Goal: Entertainment & Leisure: Consume media (video, audio)

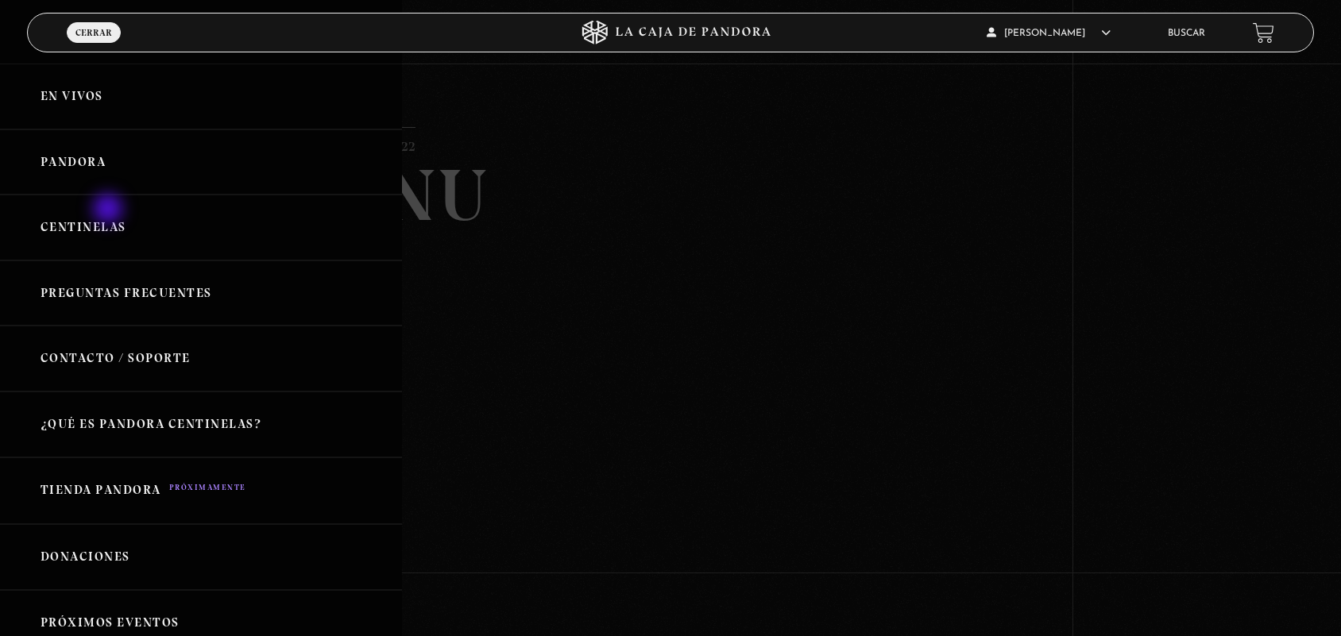
scroll to position [124, 0]
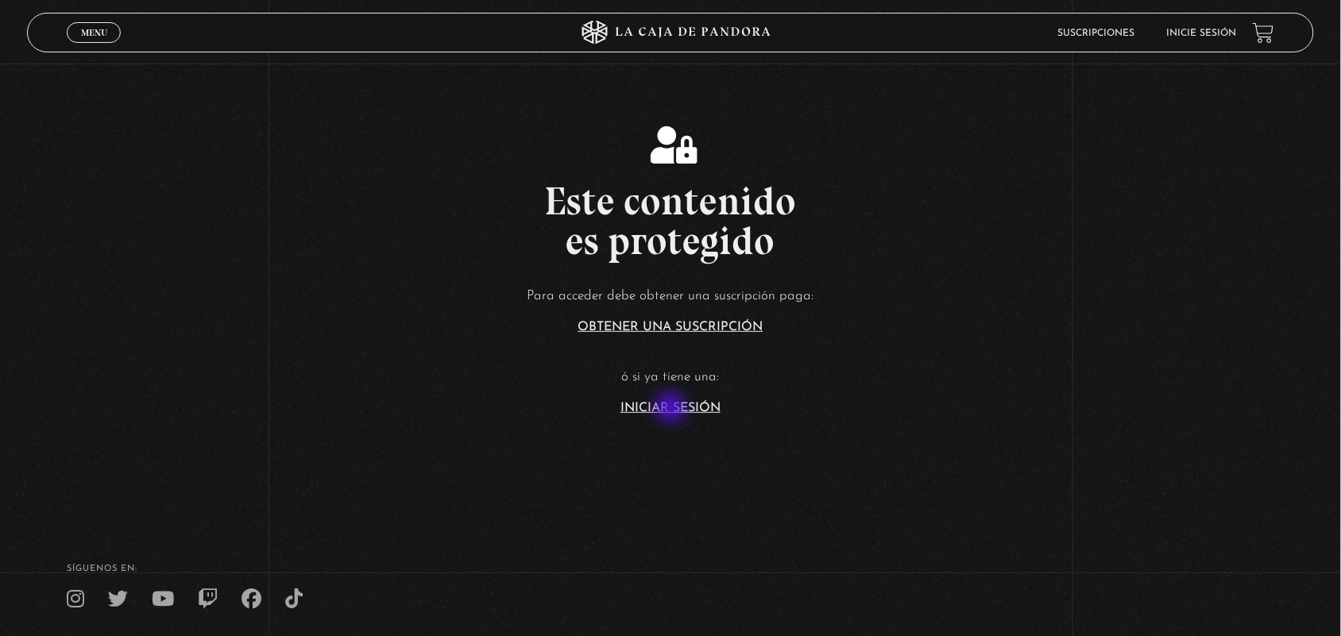
click at [673, 398] on article "Para acceder debe obtener una suscripción paga: Obtener una suscripción ó si ya…" at bounding box center [670, 348] width 1341 height 129
click at [665, 413] on link "Iniciar Sesión" at bounding box center [670, 408] width 100 height 13
click at [707, 403] on link "Iniciar Sesión" at bounding box center [670, 408] width 100 height 13
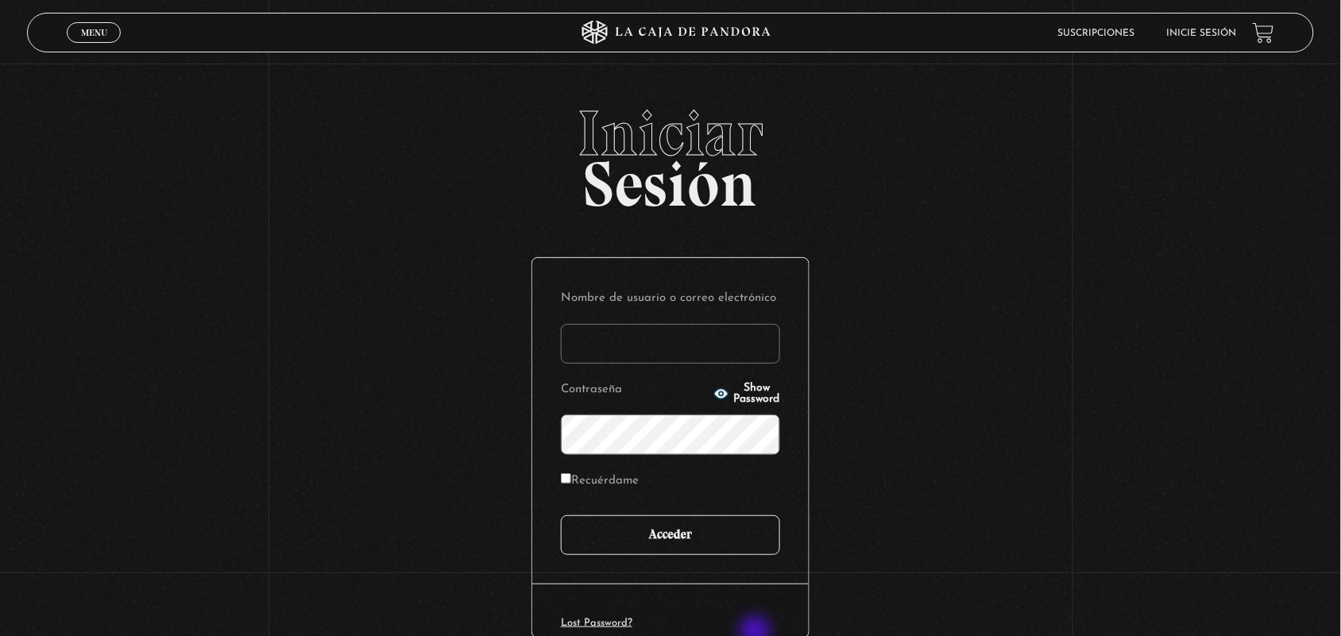
type input "ANGE-LU"
click at [723, 558] on div "Nombre de usuario o correo electrónico ANGE-LU Contraseña Show Password Recuérd…" at bounding box center [670, 421] width 276 height 326
click at [716, 533] on input "Acceder" at bounding box center [670, 535] width 219 height 40
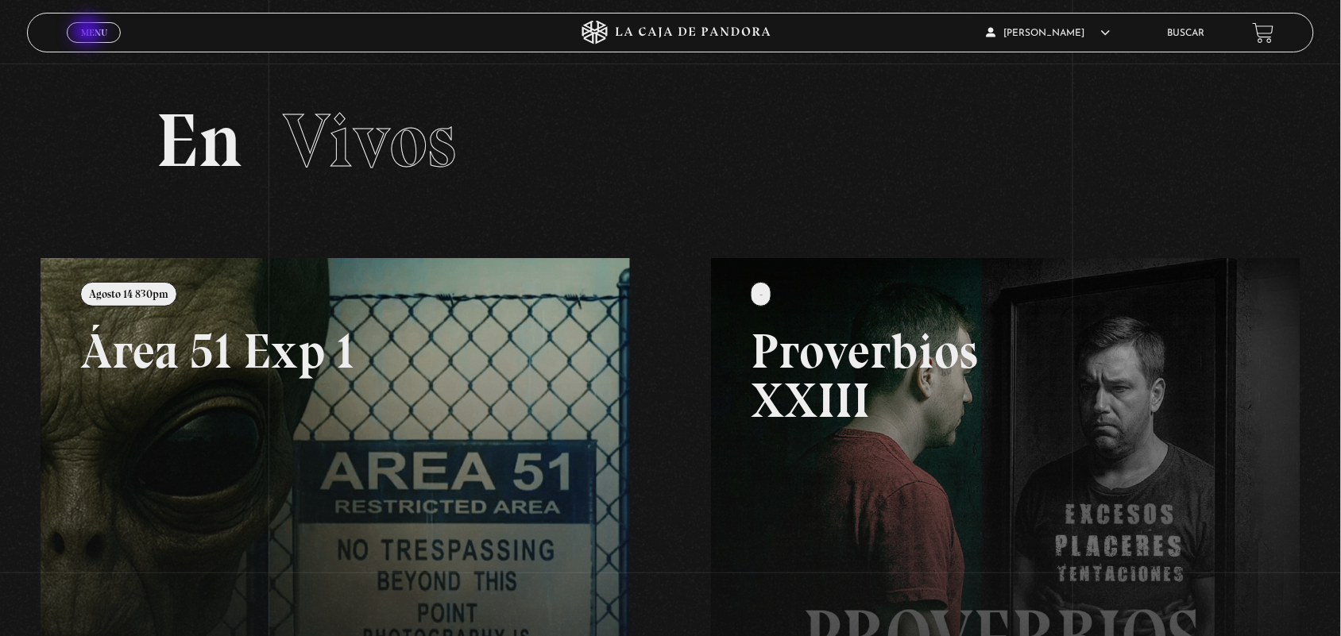
click at [89, 33] on span "Menu" at bounding box center [94, 33] width 26 height 10
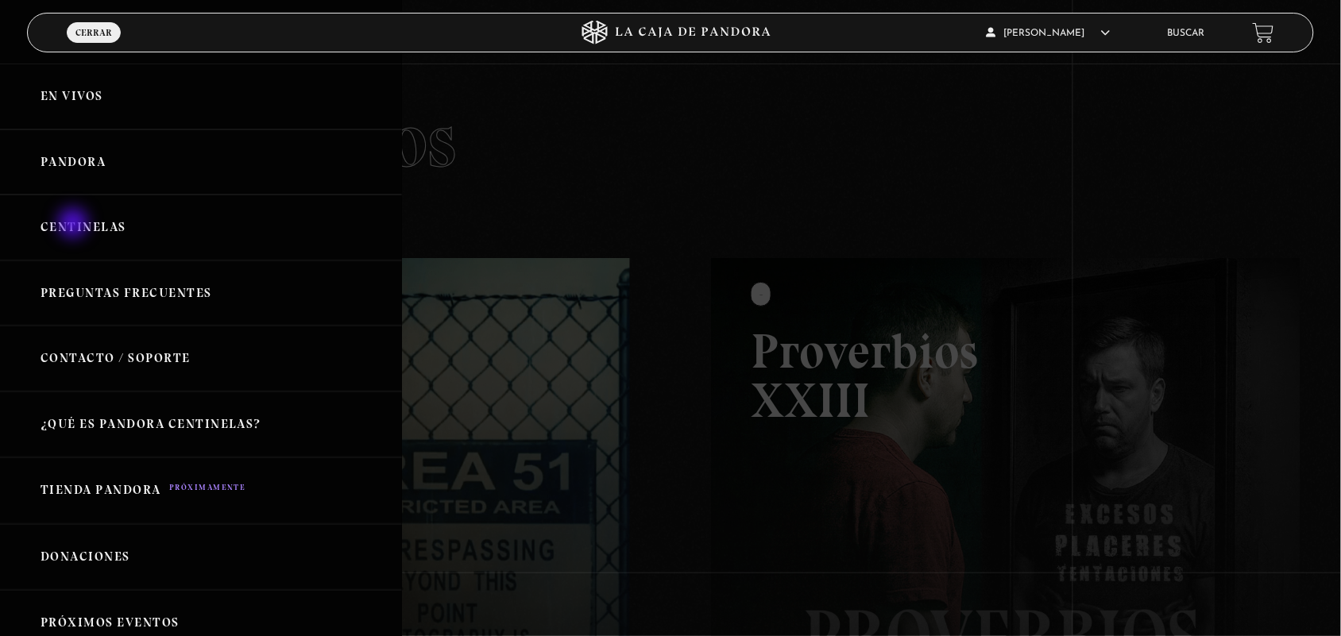
drag, startPoint x: 54, startPoint y: 299, endPoint x: 74, endPoint y: 225, distance: 77.3
click at [74, 225] on ul "En vivos Pandora Centinelas Preguntas Frecuentes Contacto / Soporte ¿Qué es Pan…" at bounding box center [201, 425] width 402 height 722
click at [74, 225] on link "Centinelas" at bounding box center [201, 228] width 402 height 66
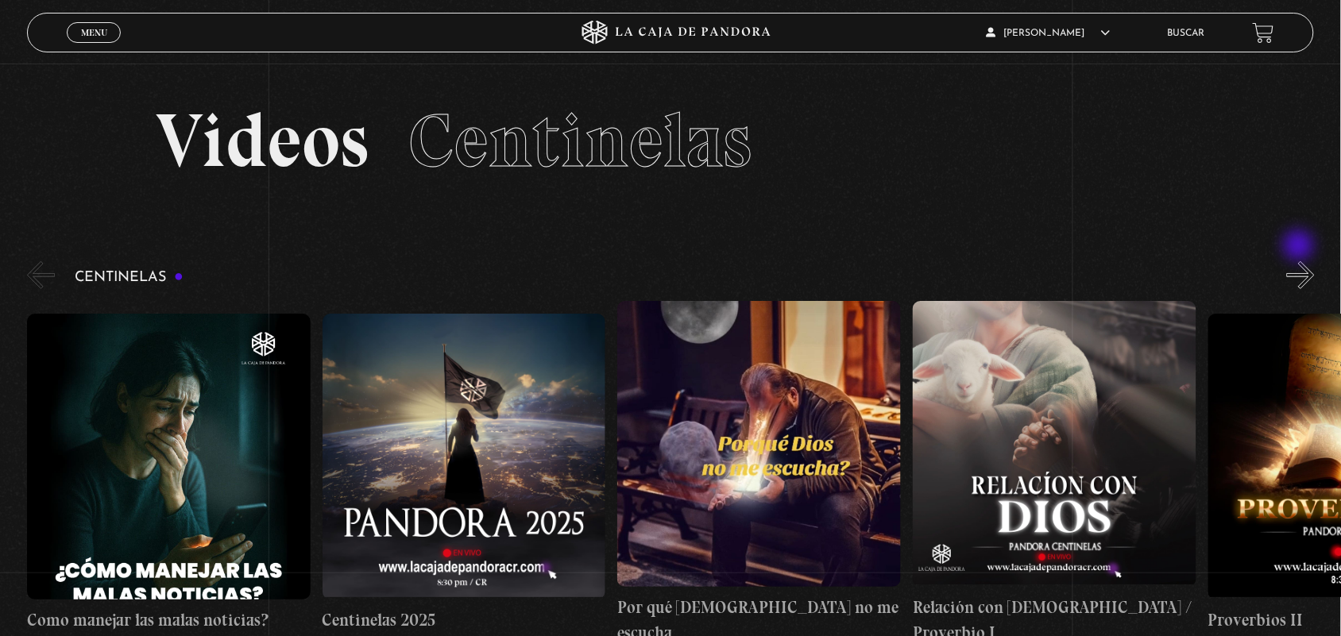
click at [1300, 247] on section "Videos Centinelas" at bounding box center [670, 161] width 1341 height 195
click at [1315, 267] on button "»" at bounding box center [1301, 275] width 28 height 28
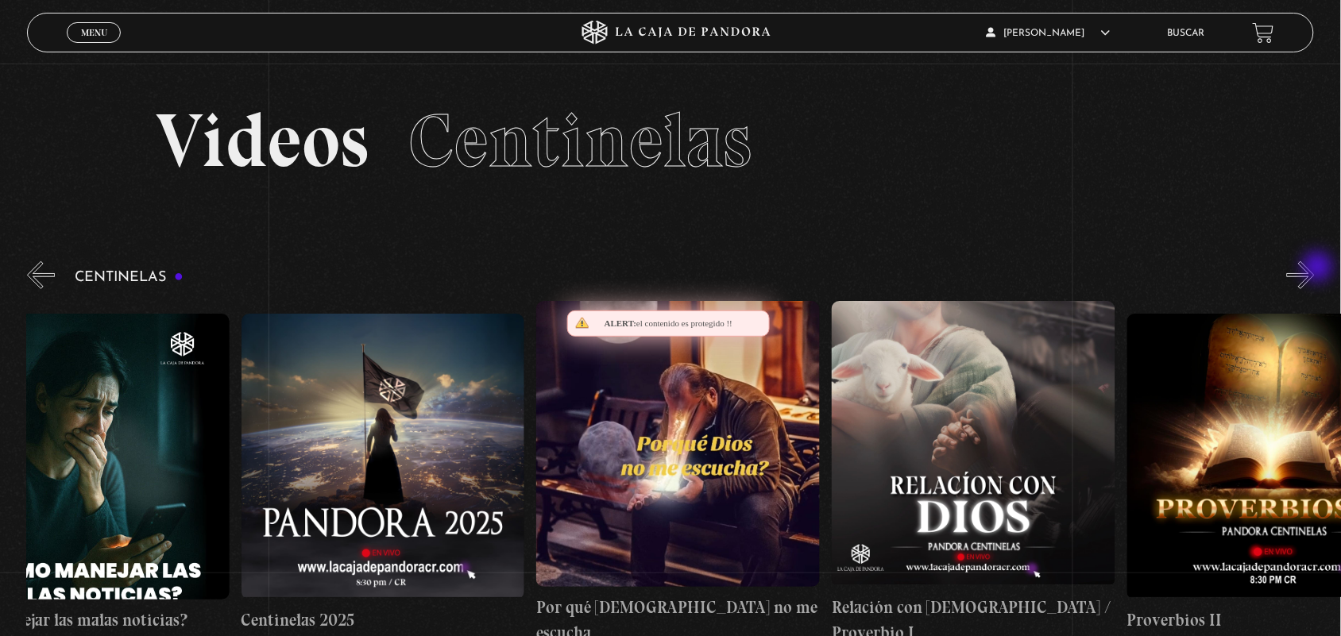
click at [1315, 268] on button "»" at bounding box center [1301, 275] width 28 height 28
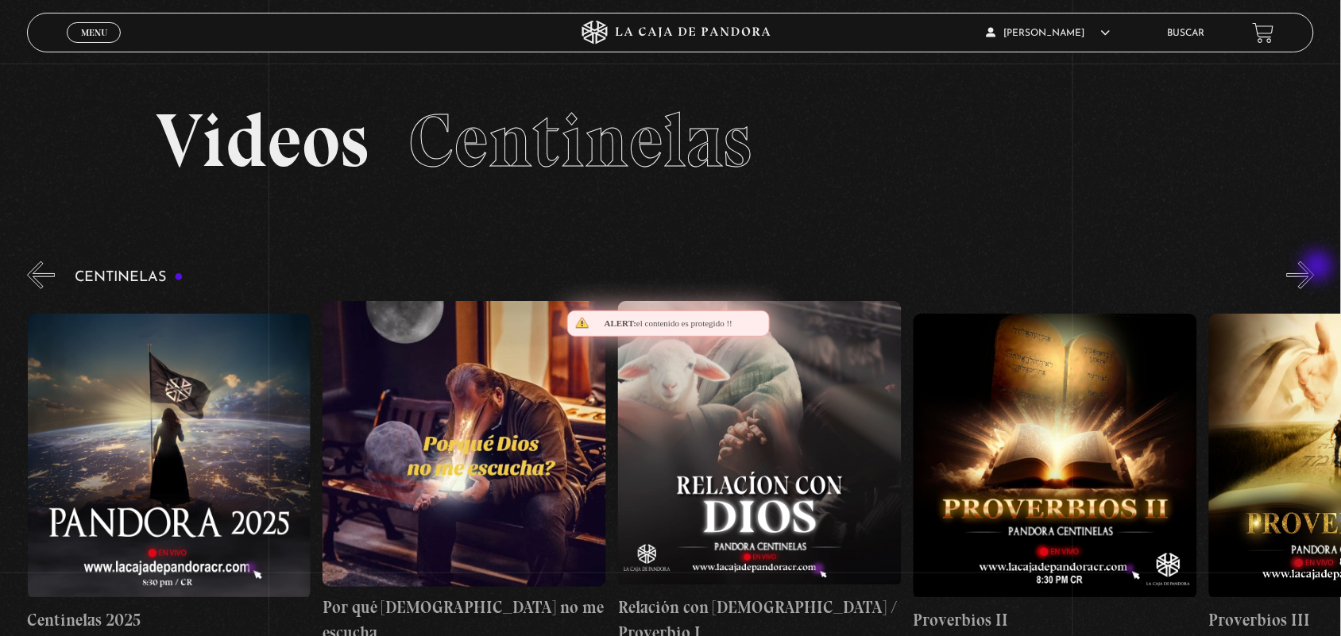
click at [1315, 268] on button "»" at bounding box center [1301, 275] width 28 height 28
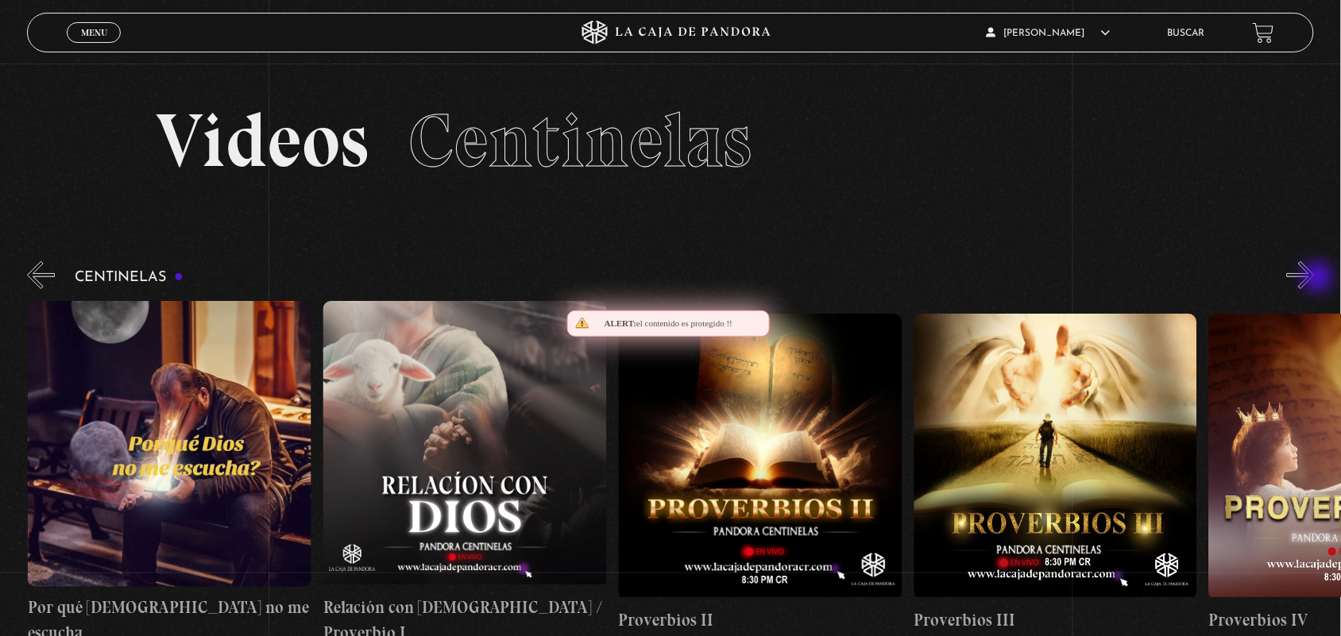
click at [1315, 280] on button "»" at bounding box center [1301, 275] width 28 height 28
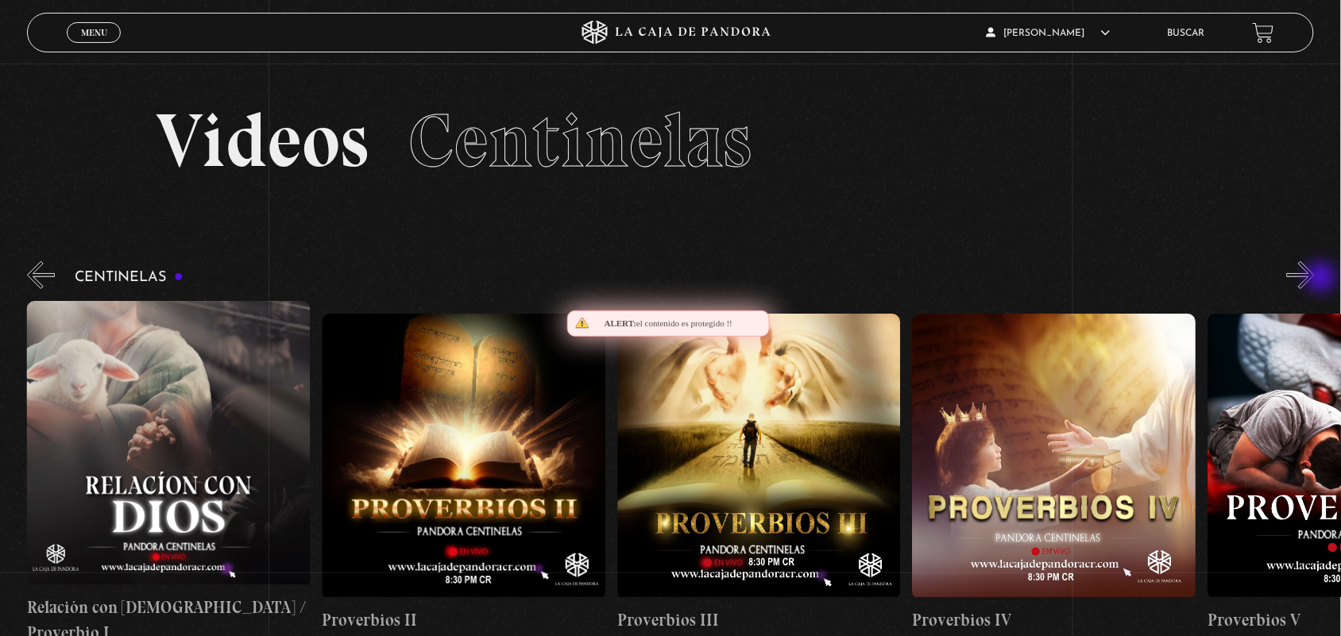
click at [1315, 279] on button "»" at bounding box center [1301, 275] width 28 height 28
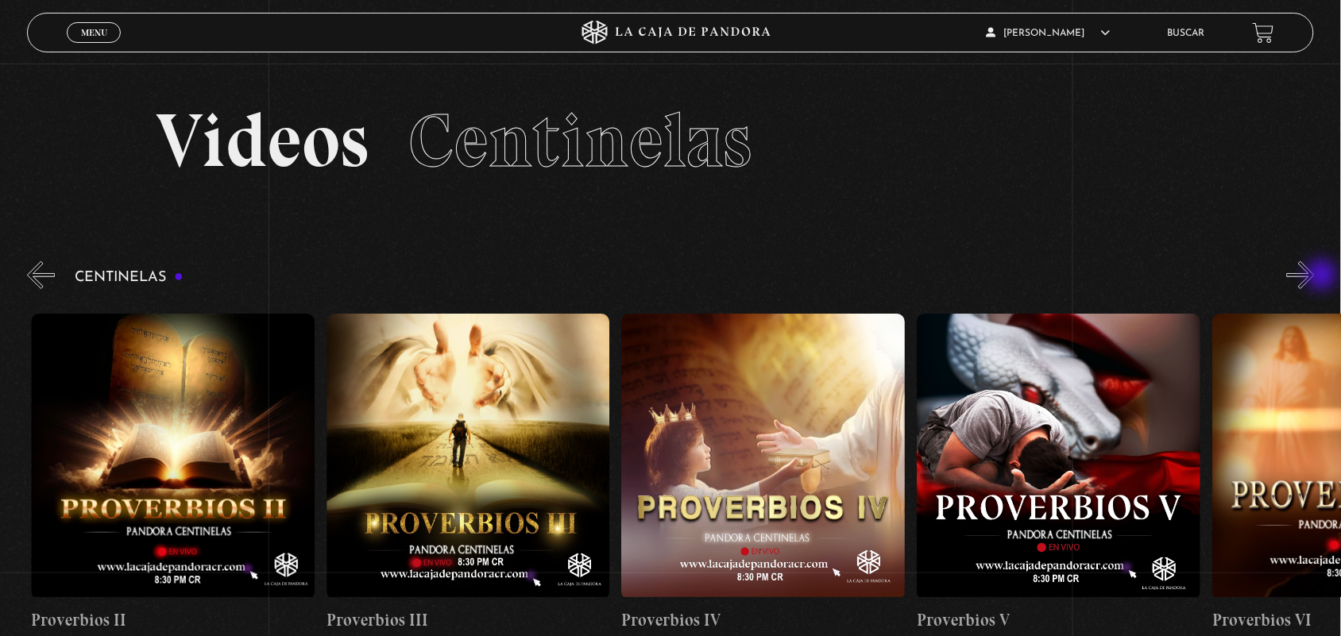
click at [1315, 276] on button "»" at bounding box center [1301, 275] width 28 height 28
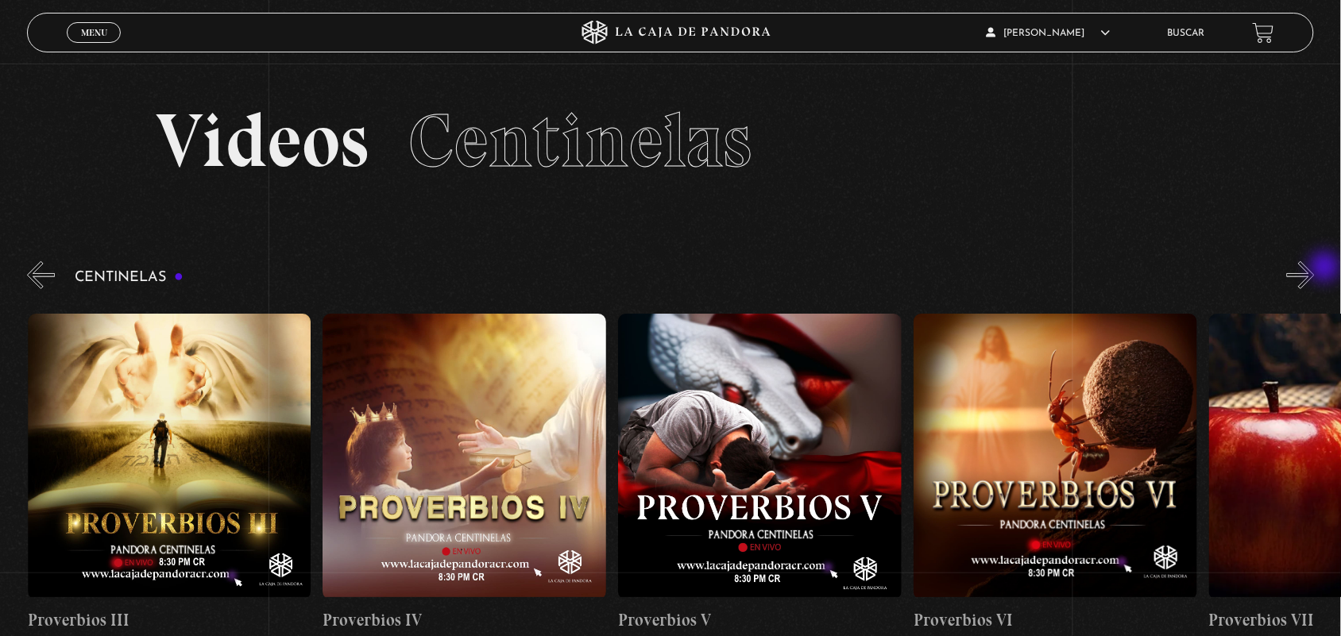
click at [1315, 268] on button "»" at bounding box center [1301, 275] width 28 height 28
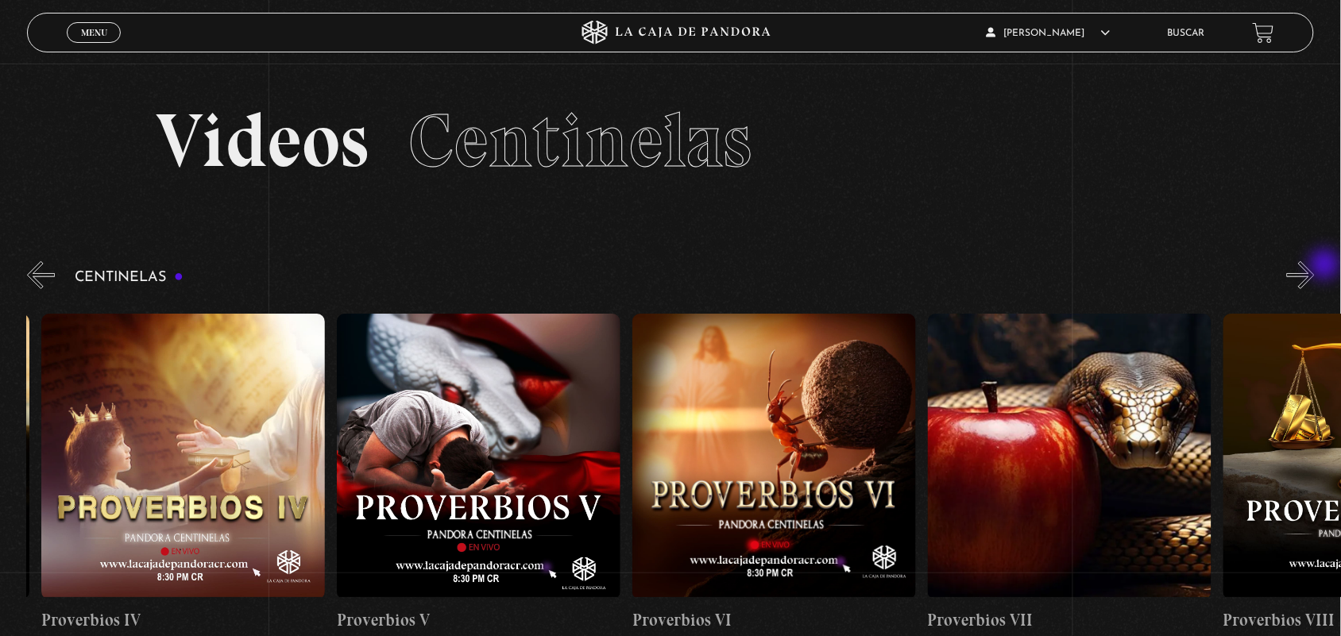
click at [1315, 266] on button "»" at bounding box center [1301, 275] width 28 height 28
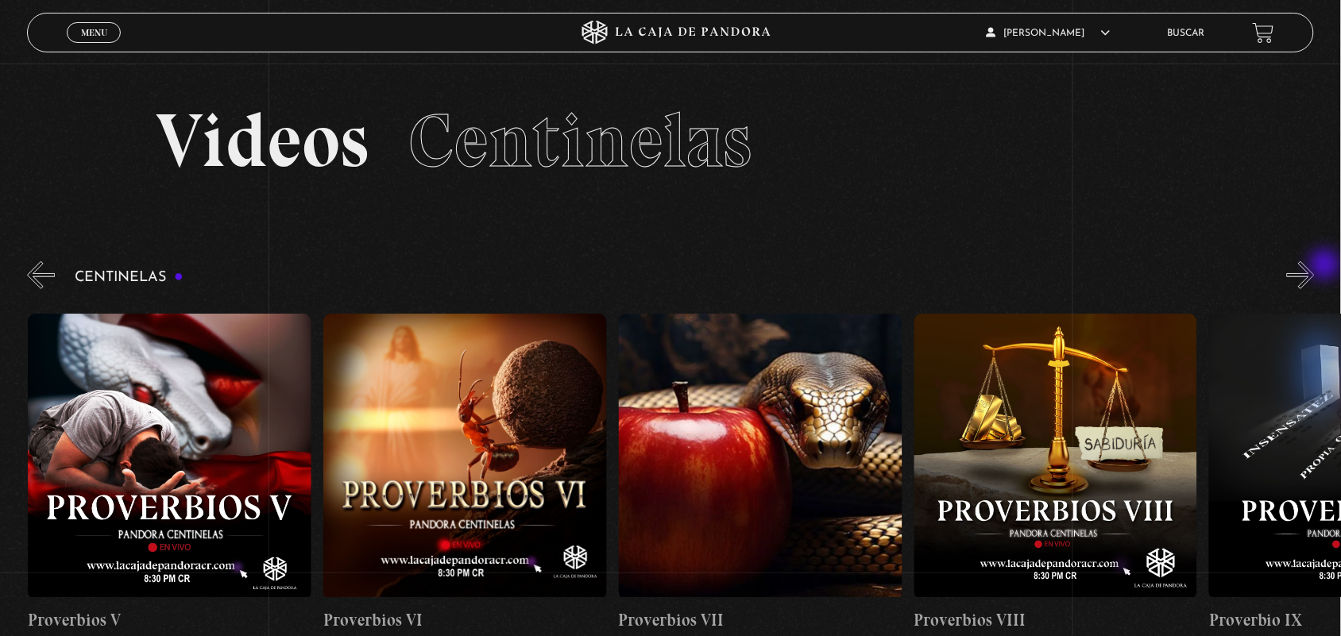
scroll to position [0, 2067]
click at [1315, 272] on button "»" at bounding box center [1301, 275] width 28 height 28
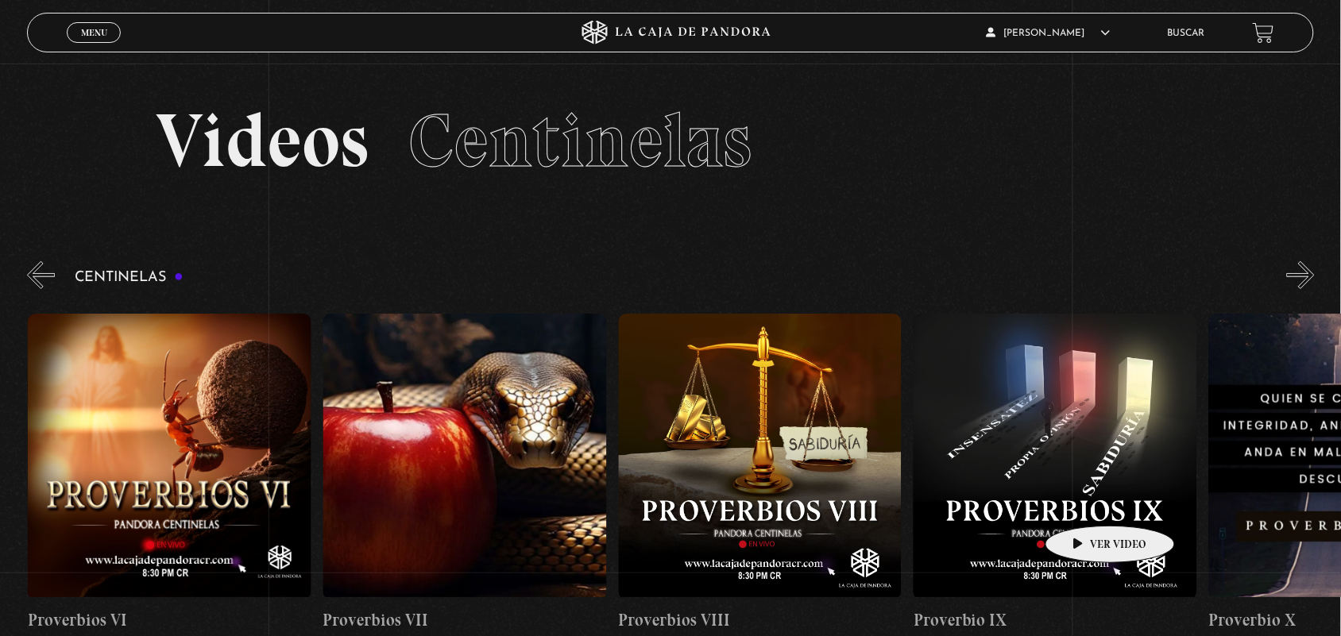
drag, startPoint x: 1198, startPoint y: 479, endPoint x: 1087, endPoint y: 502, distance: 113.6
click at [1087, 502] on figure at bounding box center [1055, 457] width 284 height 286
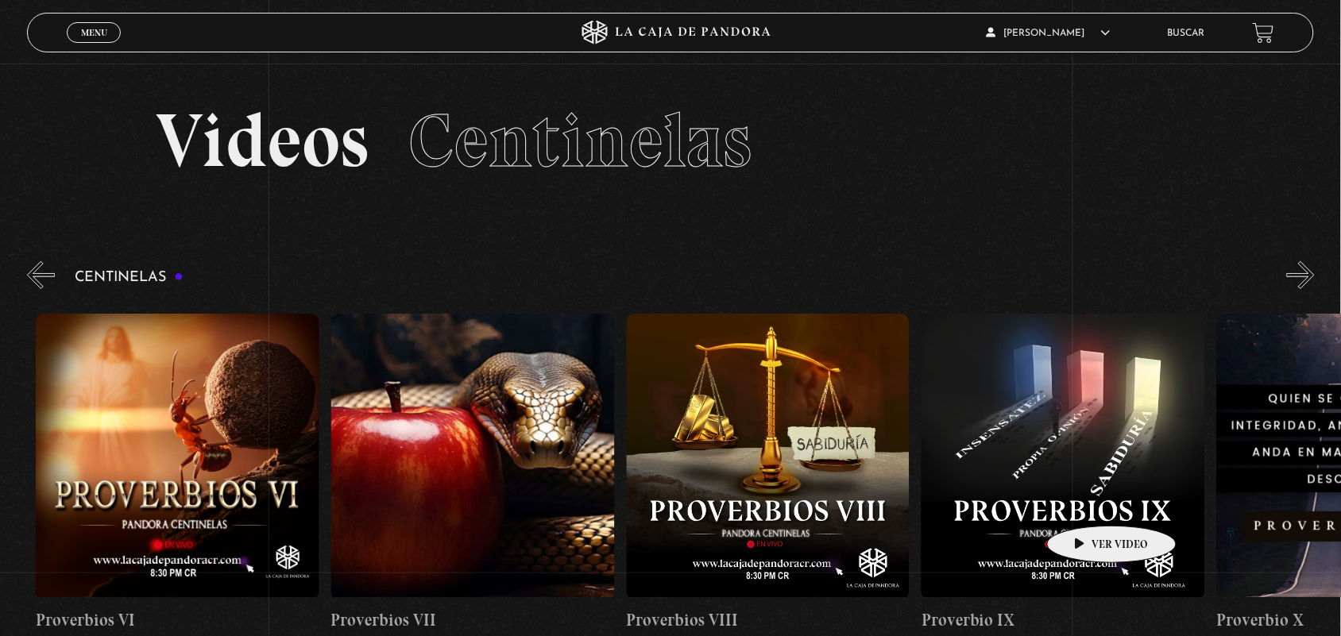
click at [1087, 502] on figure at bounding box center [1063, 457] width 284 height 286
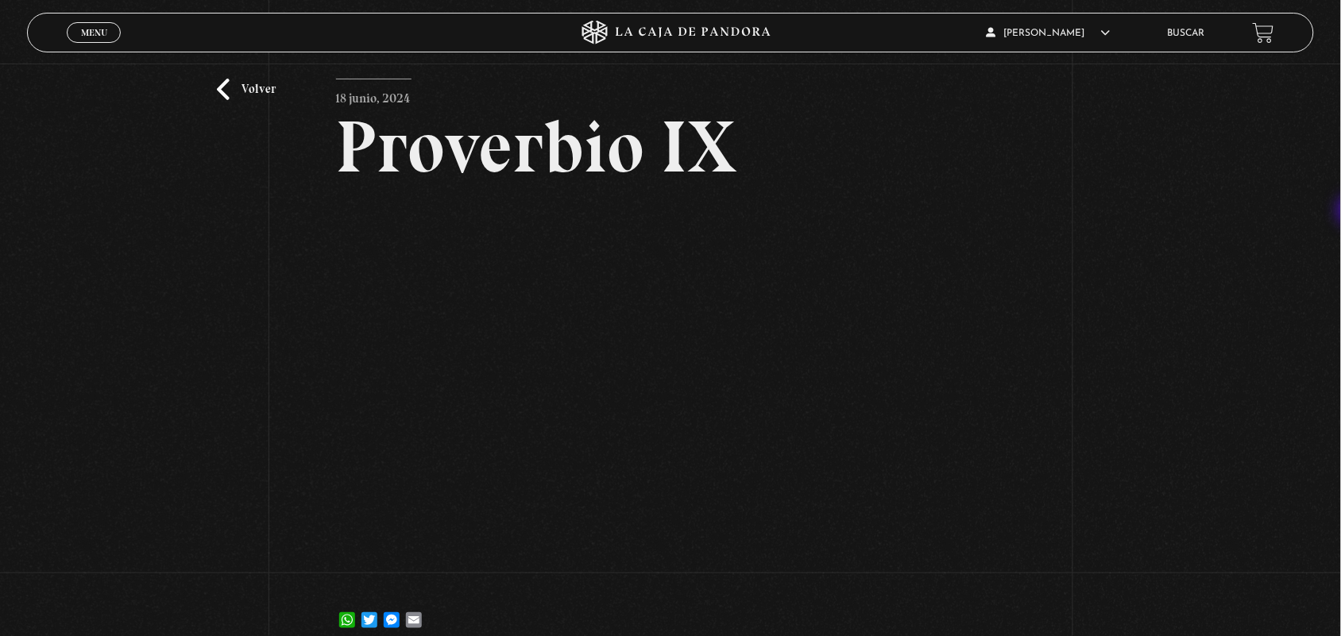
scroll to position [52, 0]
